Goal: Browse casually

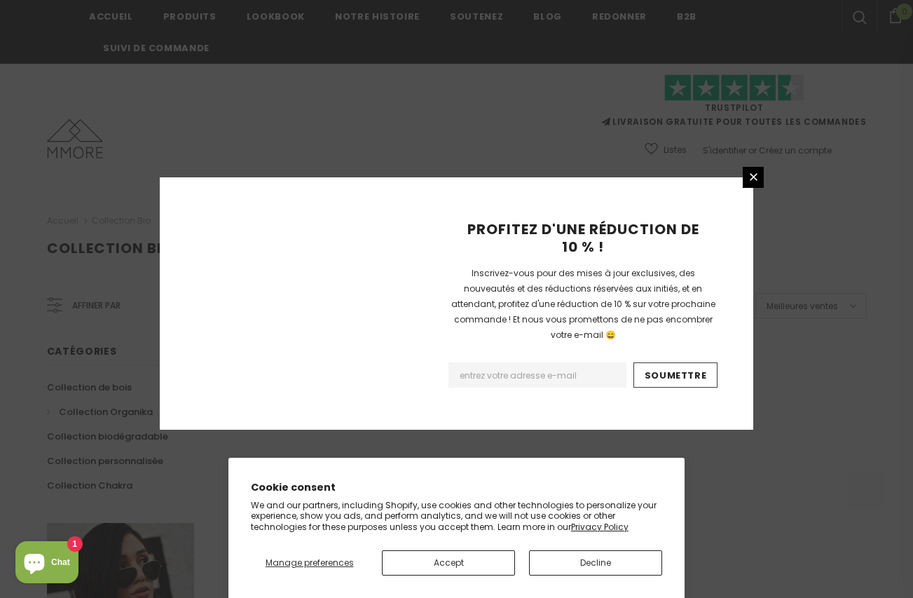
scroll to position [901, 0]
